Goal: Task Accomplishment & Management: Complete application form

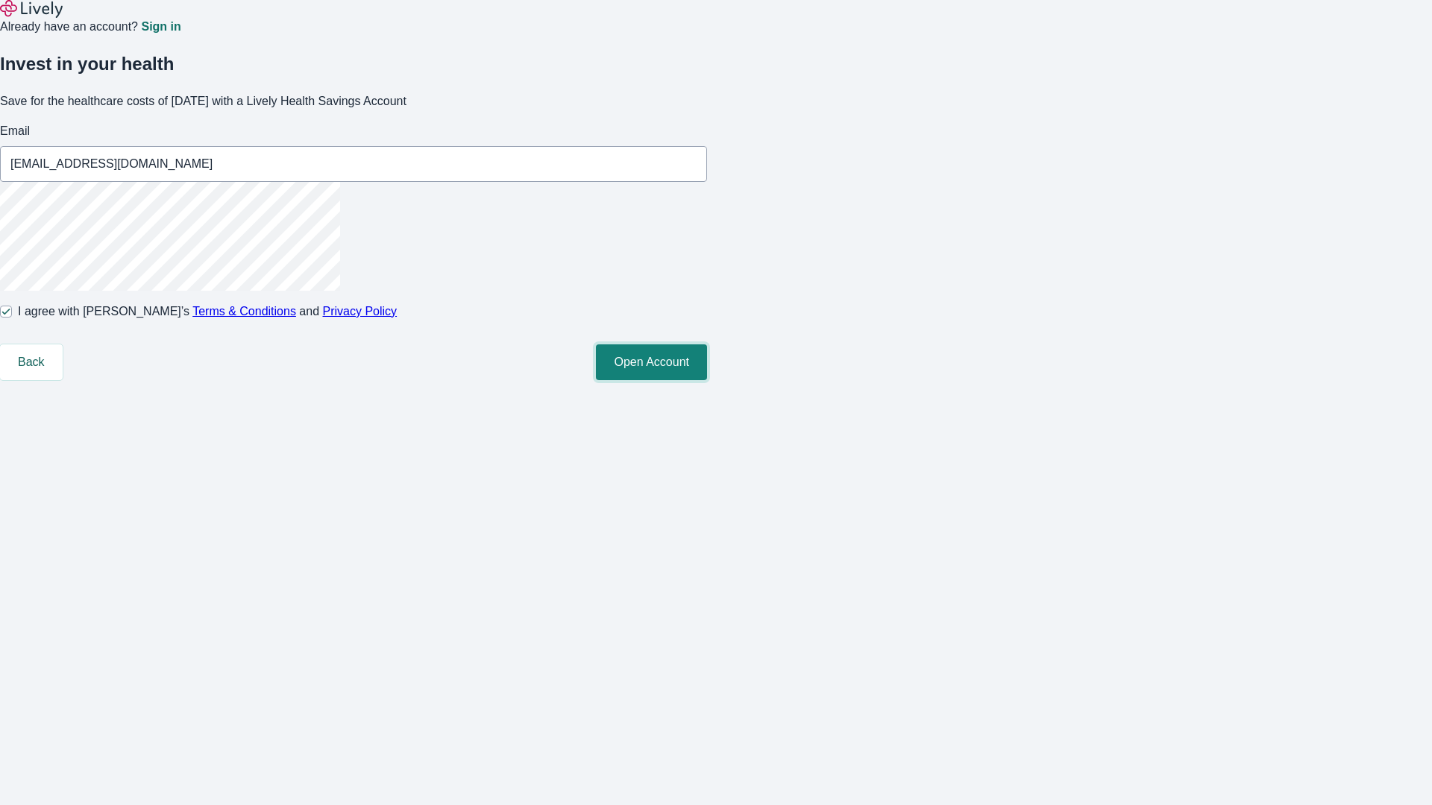
click at [707, 380] on button "Open Account" at bounding box center [651, 362] width 111 height 36
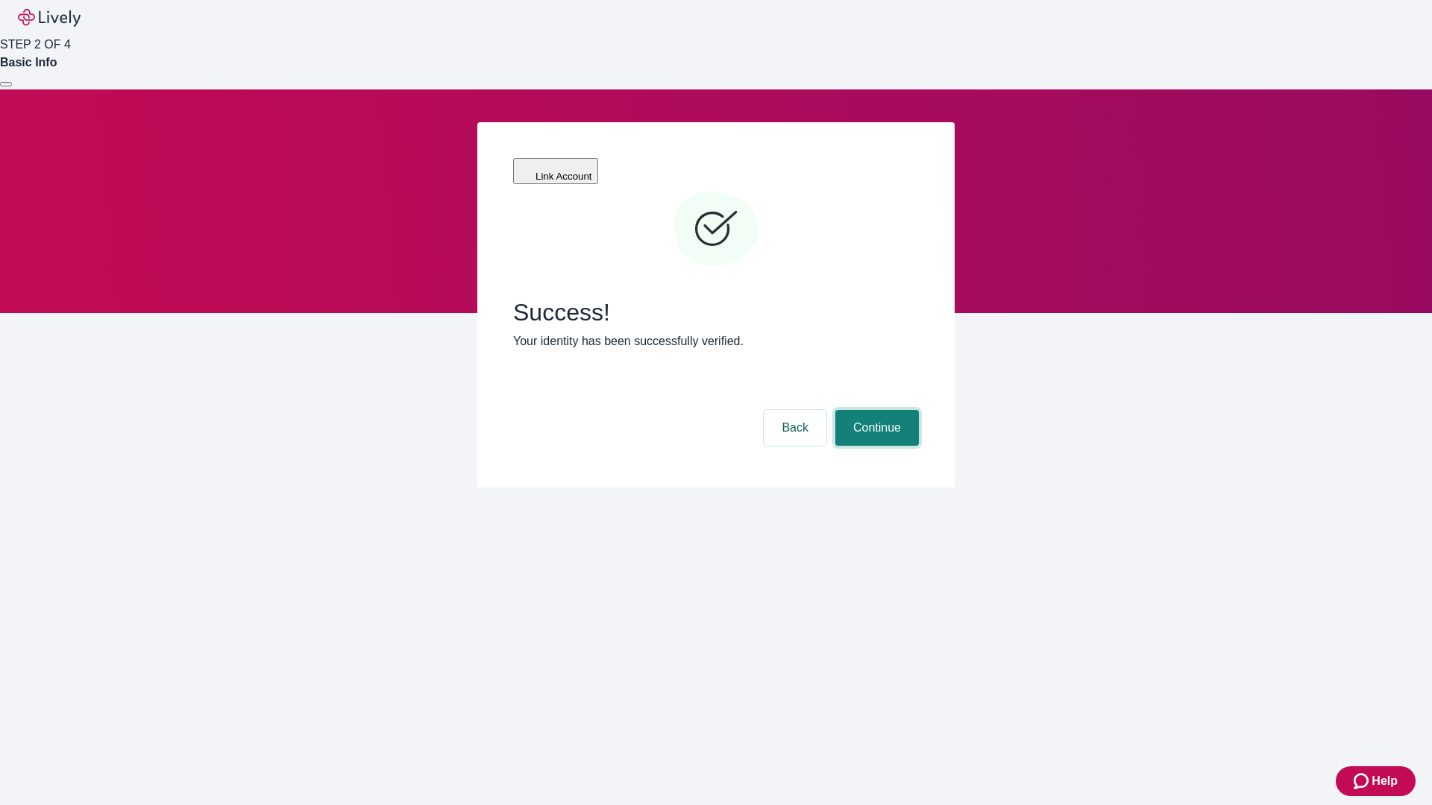
click at [875, 410] on button "Continue" at bounding box center [877, 428] width 84 height 36
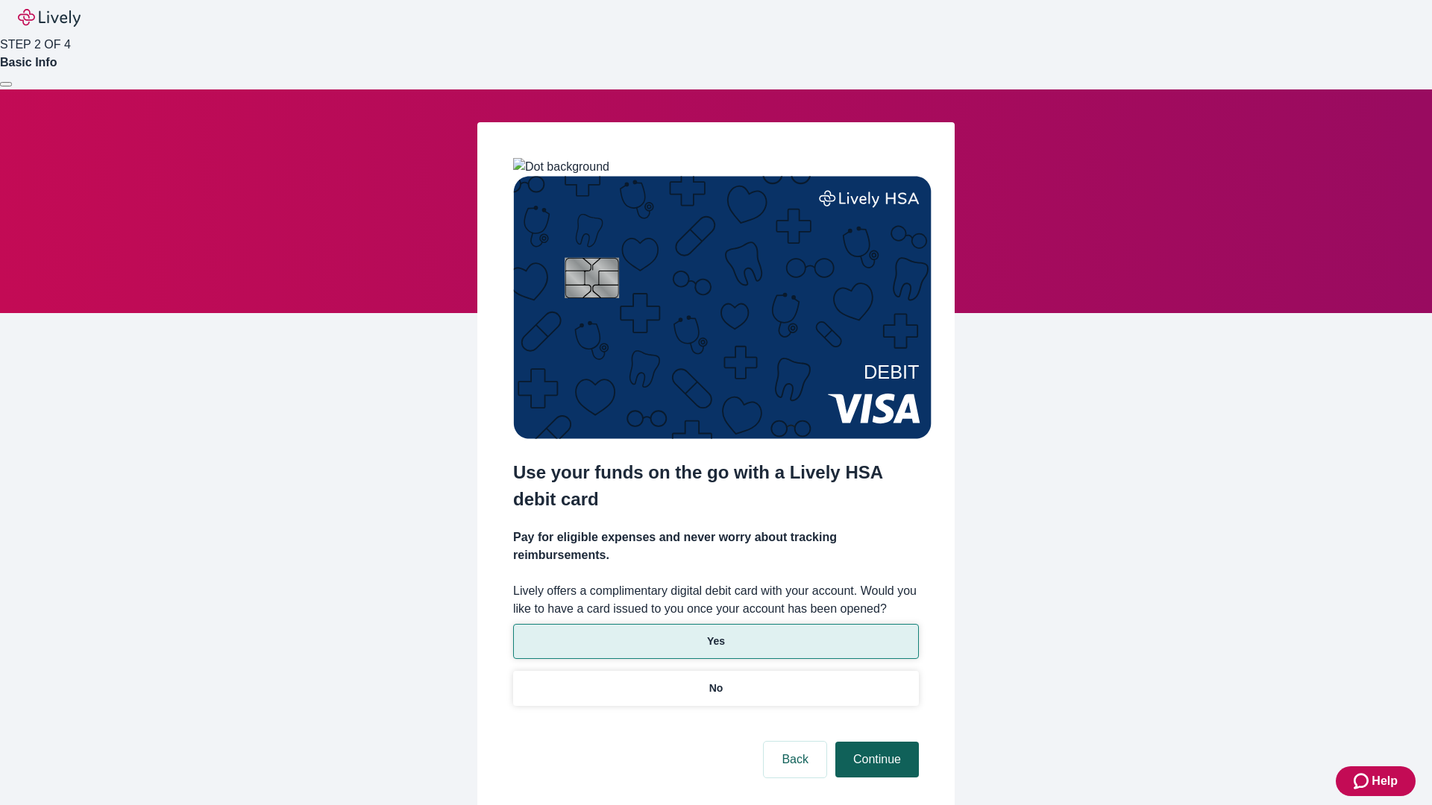
click at [715, 681] on p "No" at bounding box center [716, 689] width 14 height 16
click at [875, 742] on button "Continue" at bounding box center [877, 760] width 84 height 36
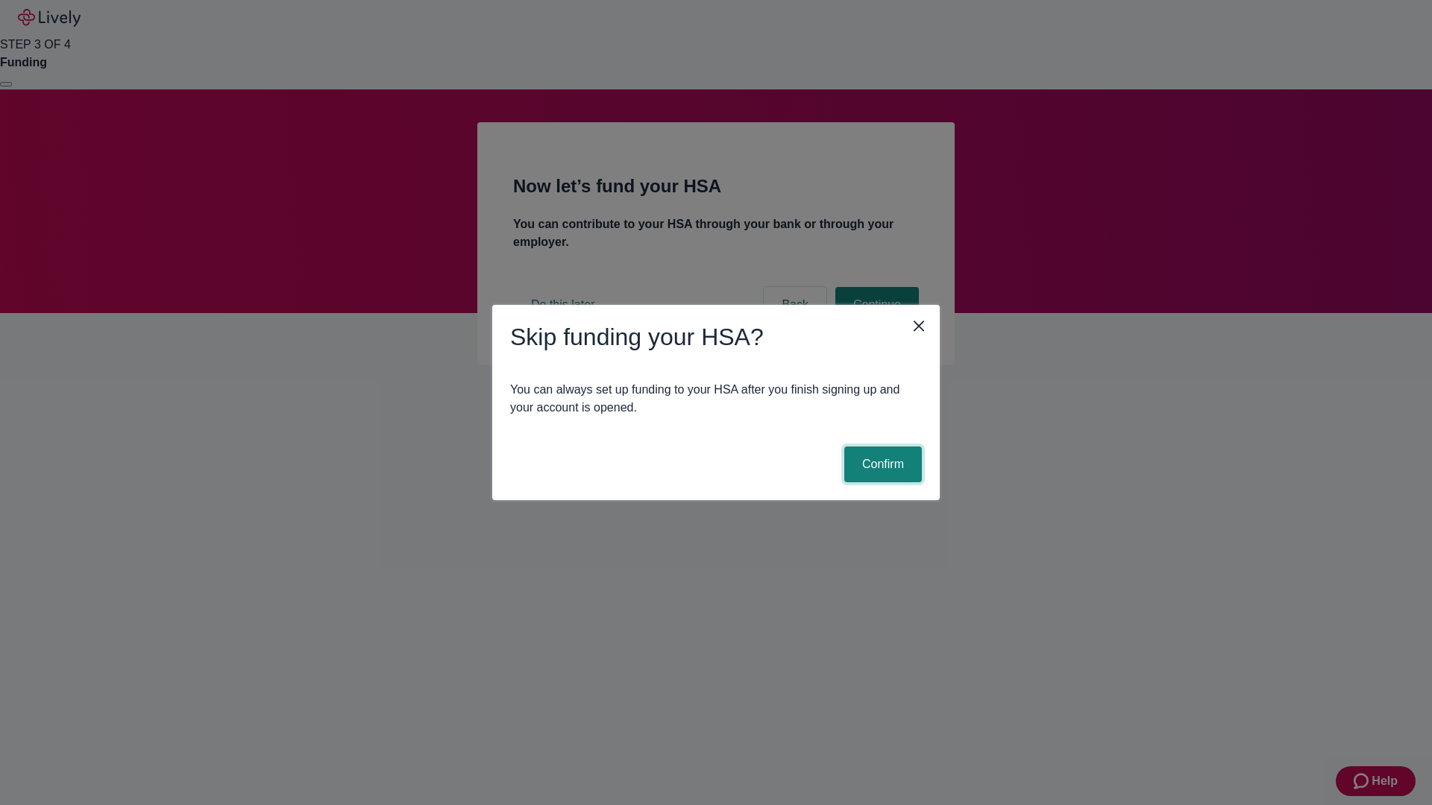
click at [881, 465] on button "Confirm" at bounding box center [883, 465] width 78 height 36
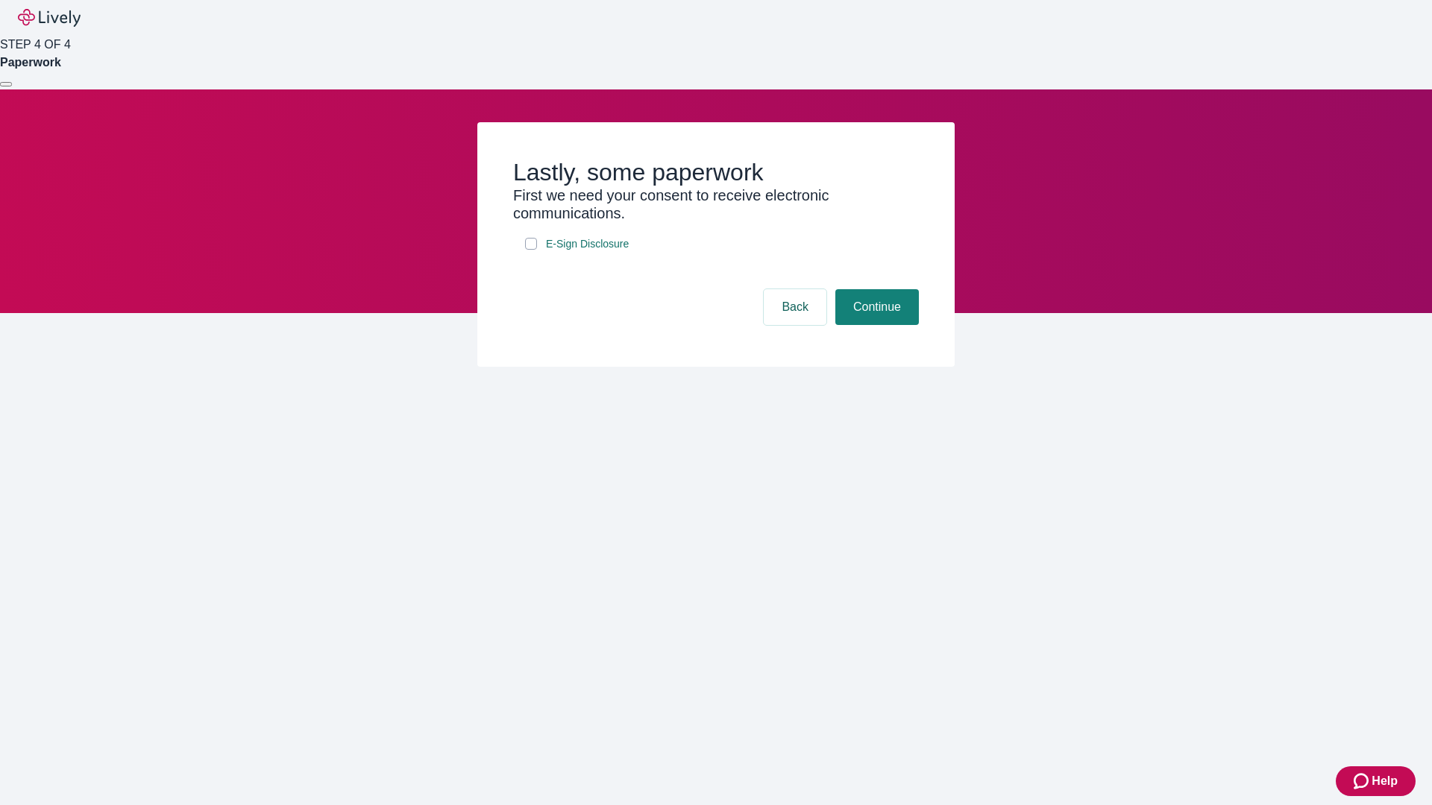
click at [531, 250] on input "E-Sign Disclosure" at bounding box center [531, 244] width 12 height 12
checkbox input "true"
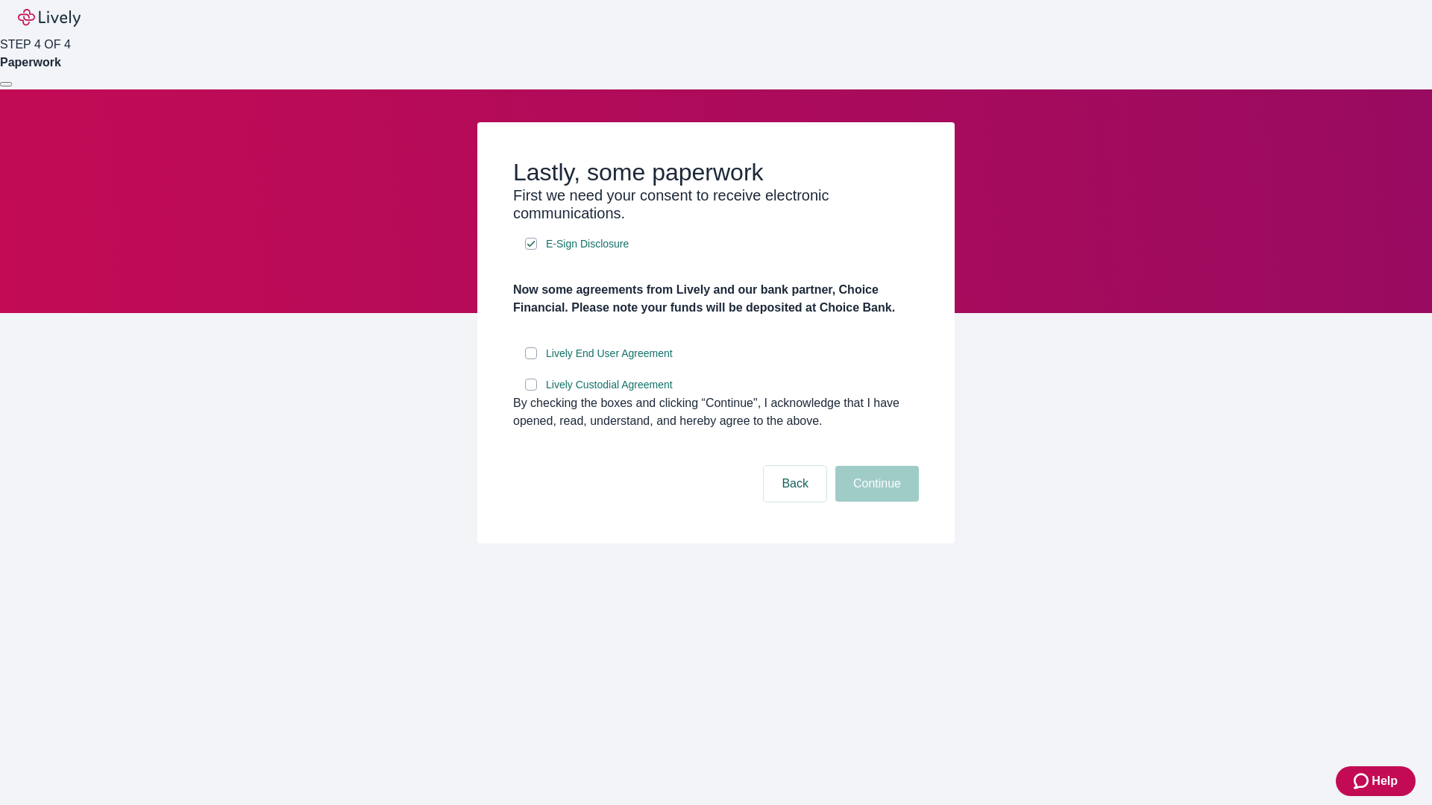
click at [531, 359] on input "Lively End User Agreement" at bounding box center [531, 353] width 12 height 12
checkbox input "true"
click at [531, 391] on input "Lively Custodial Agreement" at bounding box center [531, 385] width 12 height 12
checkbox input "true"
click at [875, 502] on button "Continue" at bounding box center [877, 484] width 84 height 36
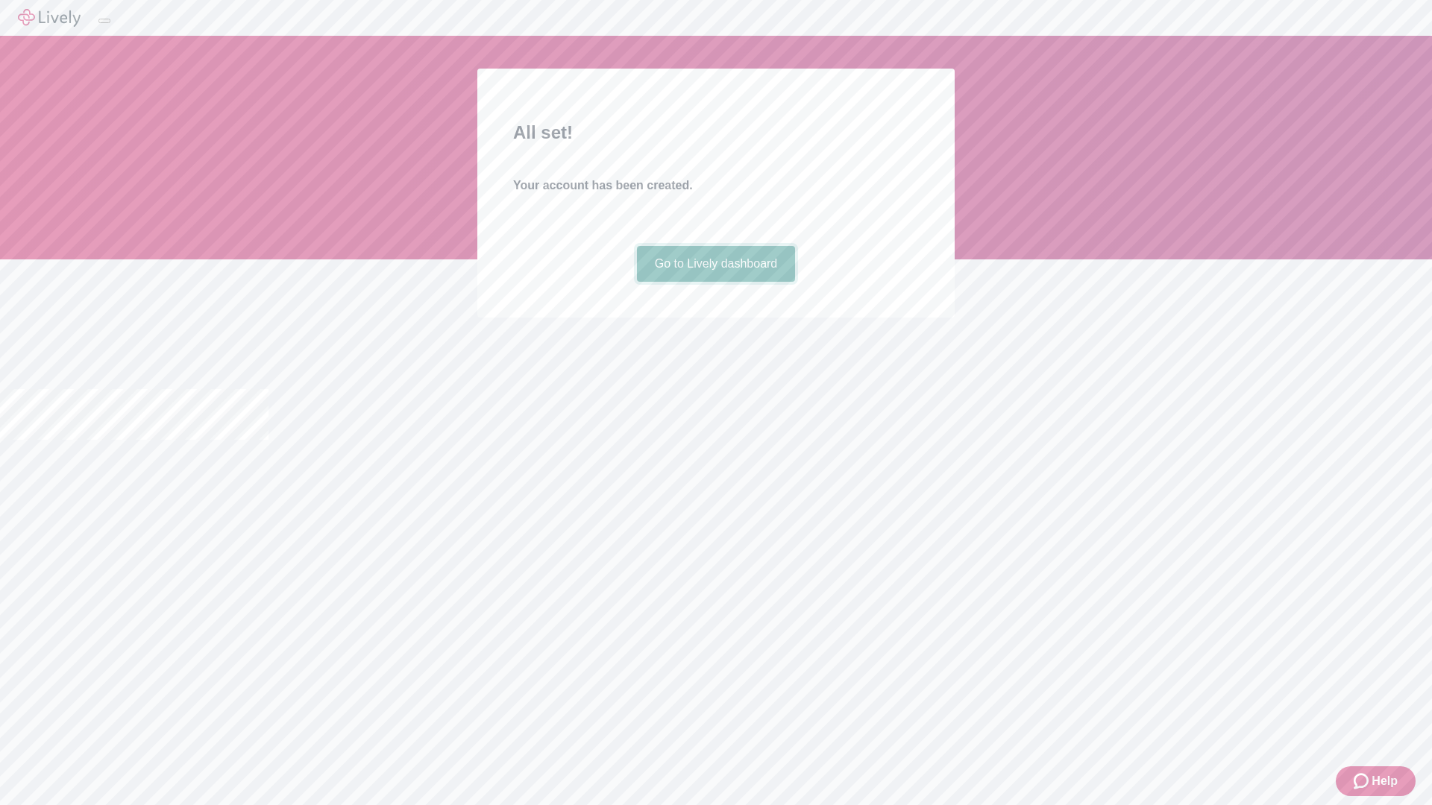
click at [715, 282] on link "Go to Lively dashboard" at bounding box center [716, 264] width 159 height 36
